Goal: Find specific page/section: Find specific page/section

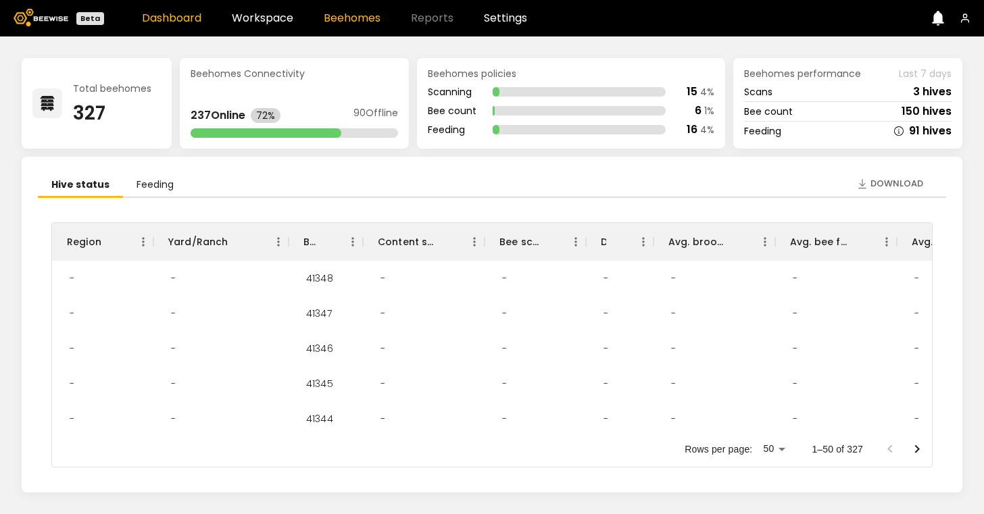
click at [340, 22] on link "Beehomes" at bounding box center [352, 18] width 57 height 11
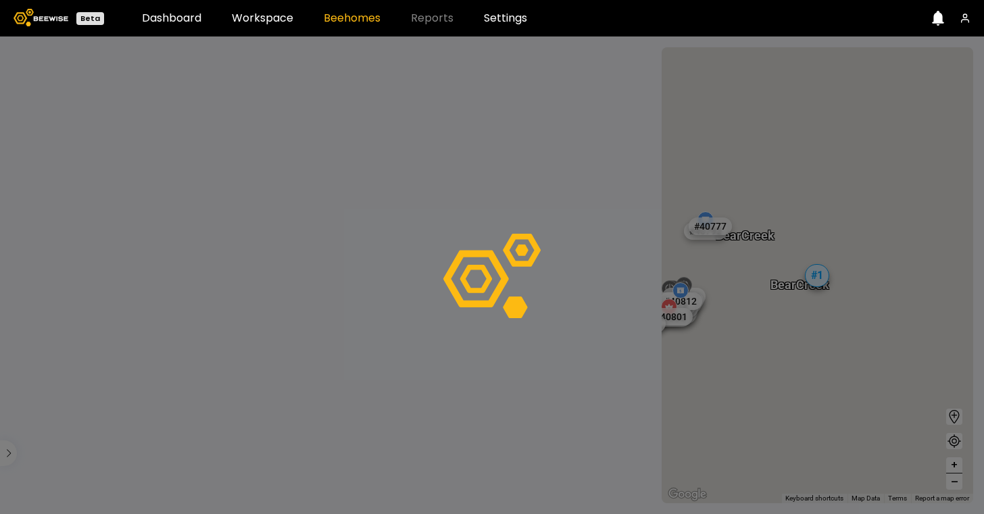
drag, startPoint x: 765, startPoint y: 347, endPoint x: 930, endPoint y: 281, distance: 177.4
click at [930, 281] on div at bounding box center [492, 275] width 984 height 478
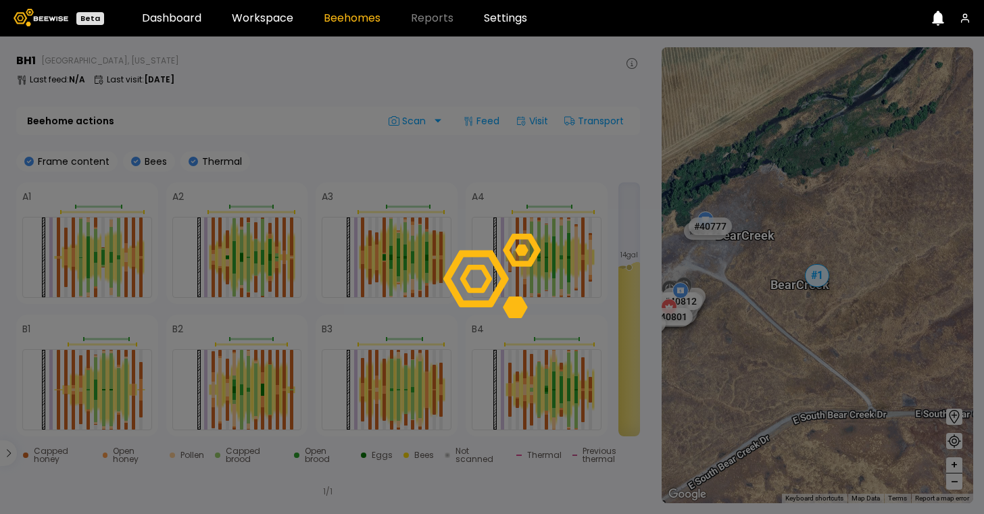
click at [816, 271] on div at bounding box center [492, 275] width 984 height 478
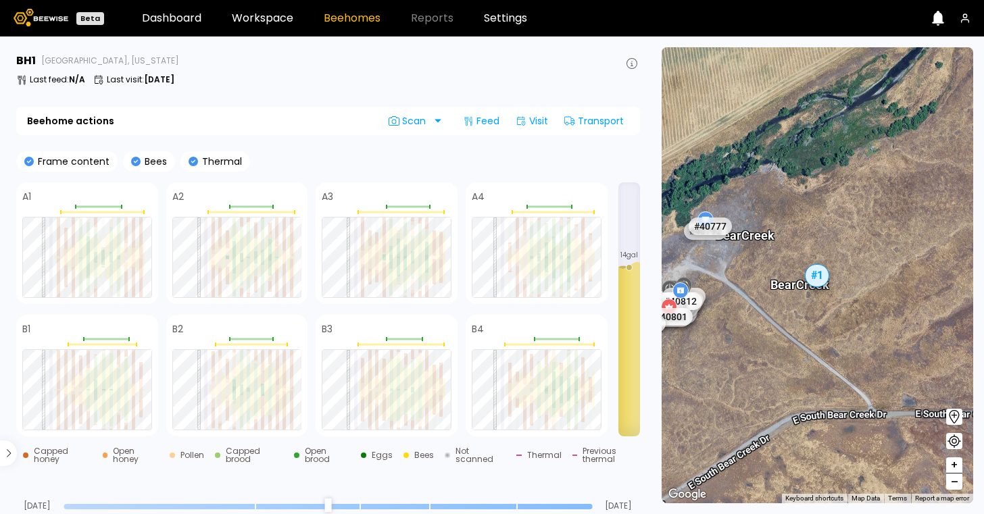
click at [174, 456] on div at bounding box center [172, 455] width 5 height 5
